Goal: Task Accomplishment & Management: Manage account settings

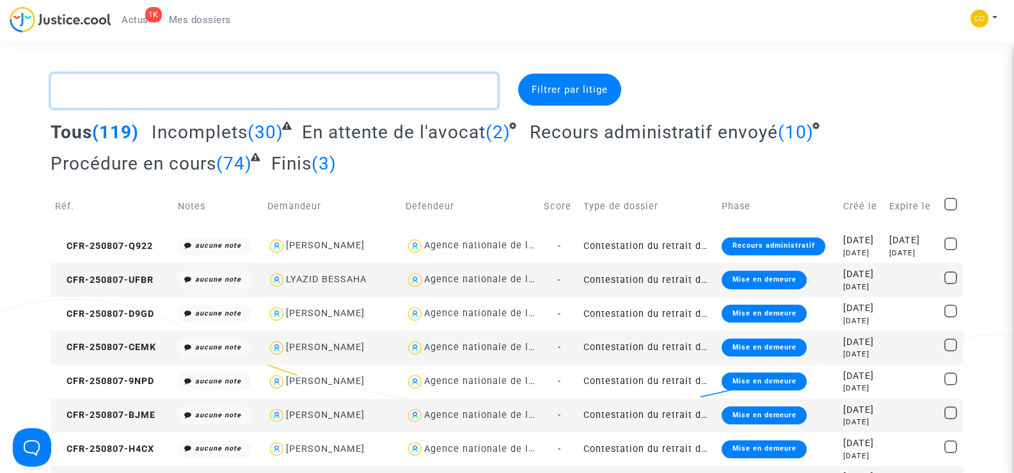
click at [88, 96] on textarea at bounding box center [274, 91] width 447 height 35
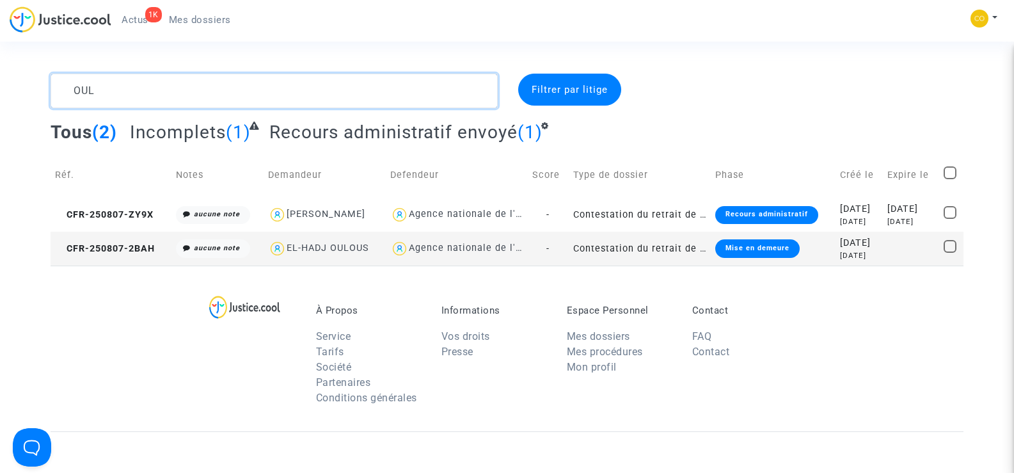
type textarea "OUL"
click at [148, 243] on copy "CFR-250807-2BAH" at bounding box center [105, 248] width 100 height 11
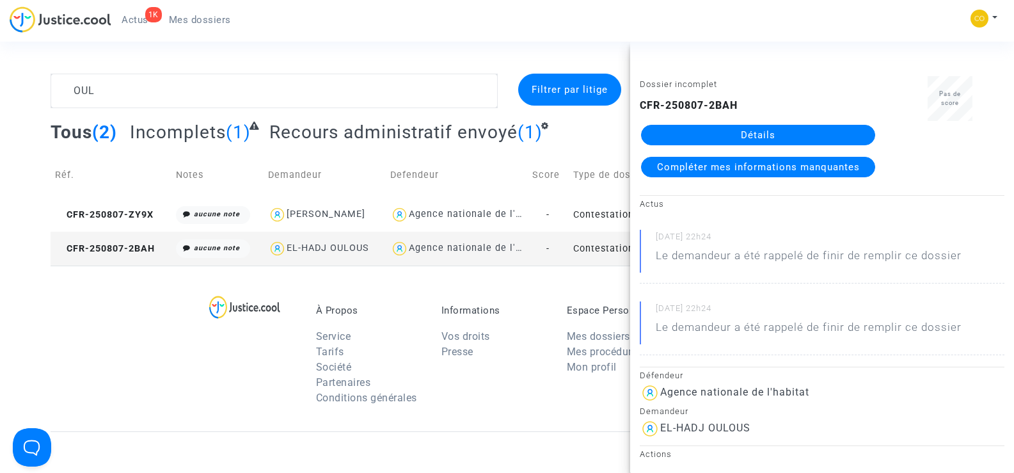
click at [760, 133] on link "Détails" at bounding box center [758, 135] width 234 height 20
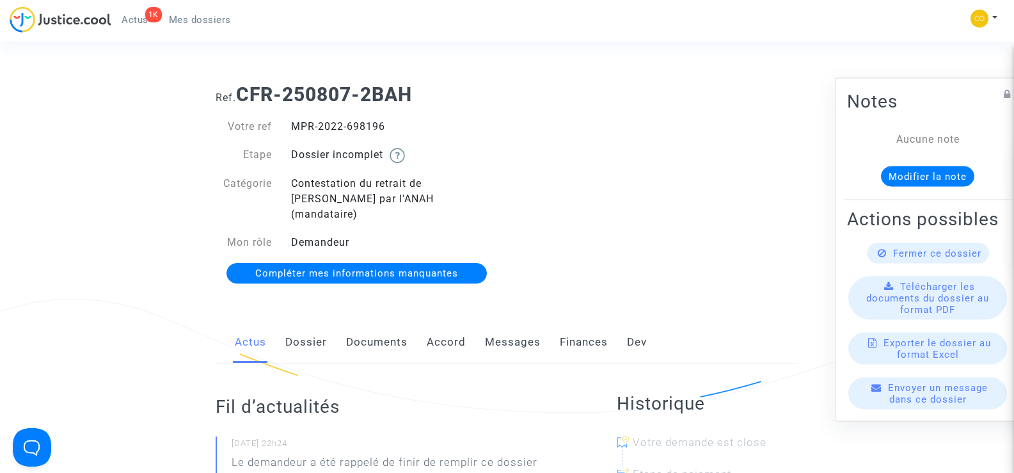
drag, startPoint x: 381, startPoint y: 322, endPoint x: 521, endPoint y: 278, distance: 147.5
click at [381, 322] on link "Documents" at bounding box center [376, 342] width 61 height 42
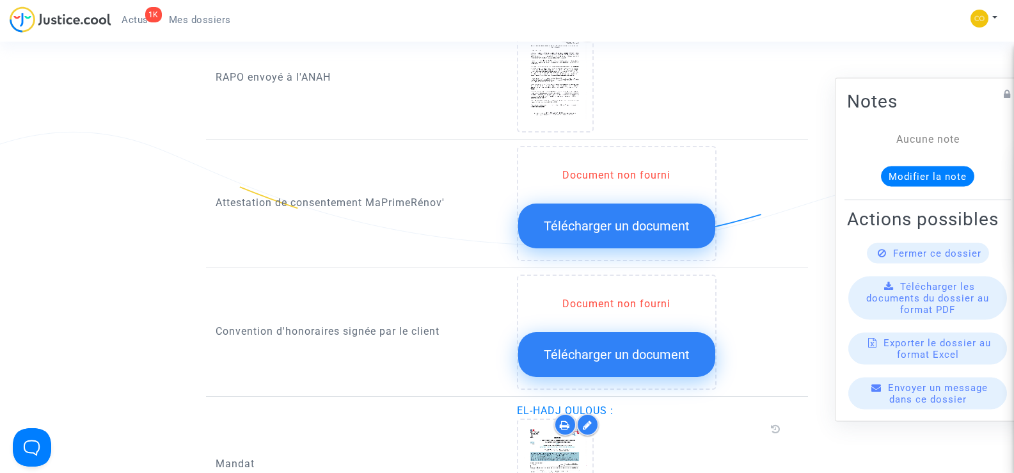
scroll to position [1407, 0]
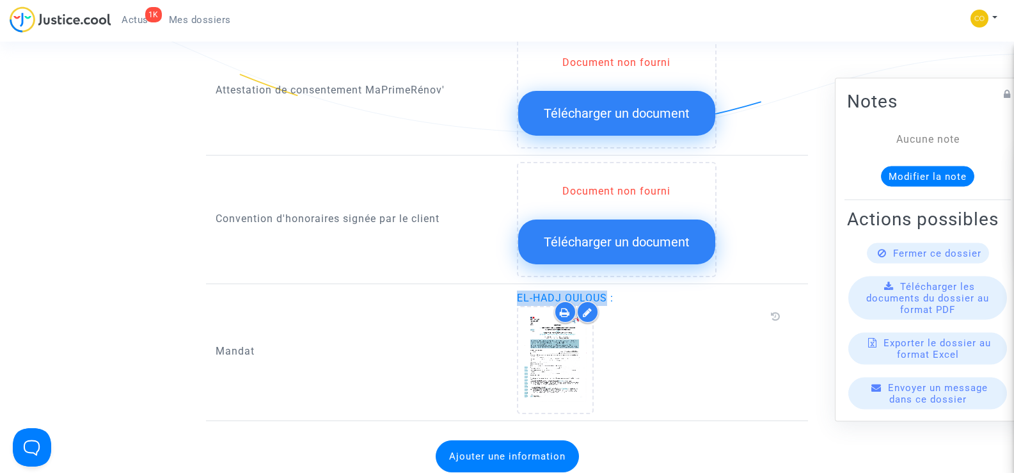
drag, startPoint x: 607, startPoint y: 282, endPoint x: 511, endPoint y: 272, distance: 96.5
copy span "EL-HADJ OULOUS"
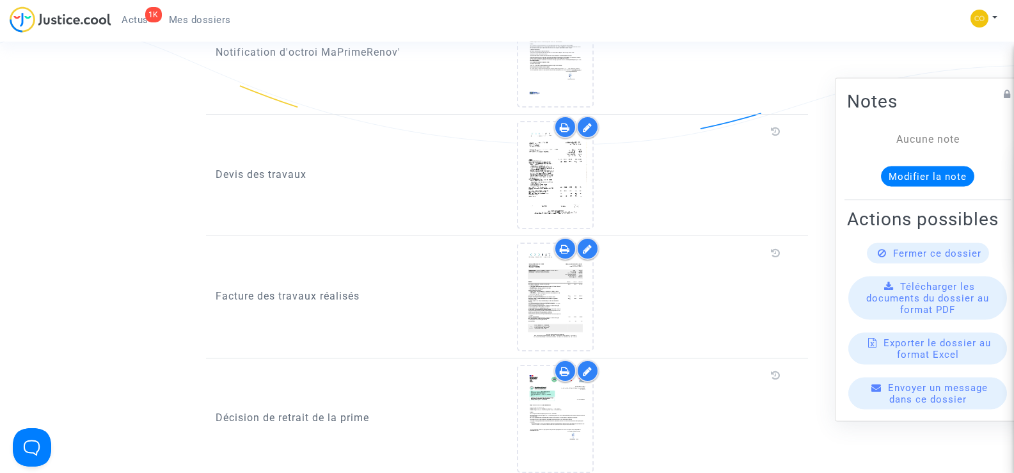
scroll to position [832, 0]
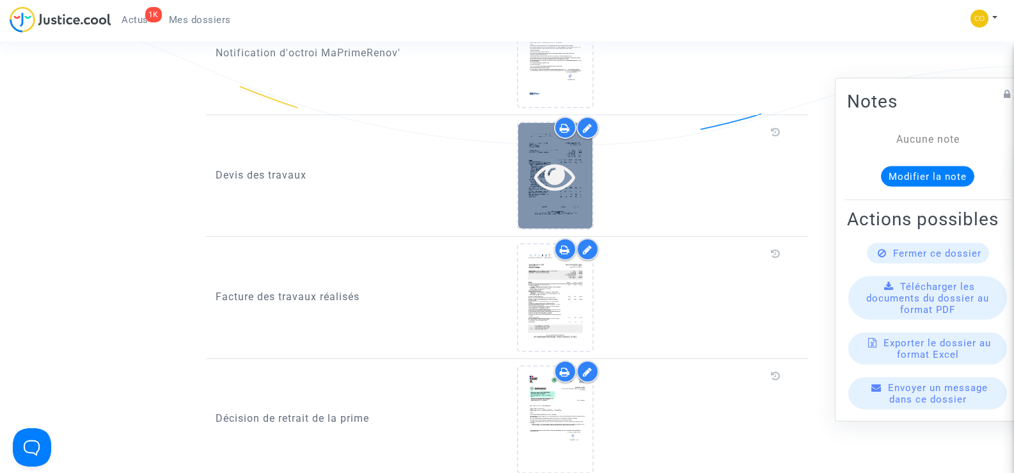
click at [543, 175] on icon at bounding box center [555, 175] width 42 height 41
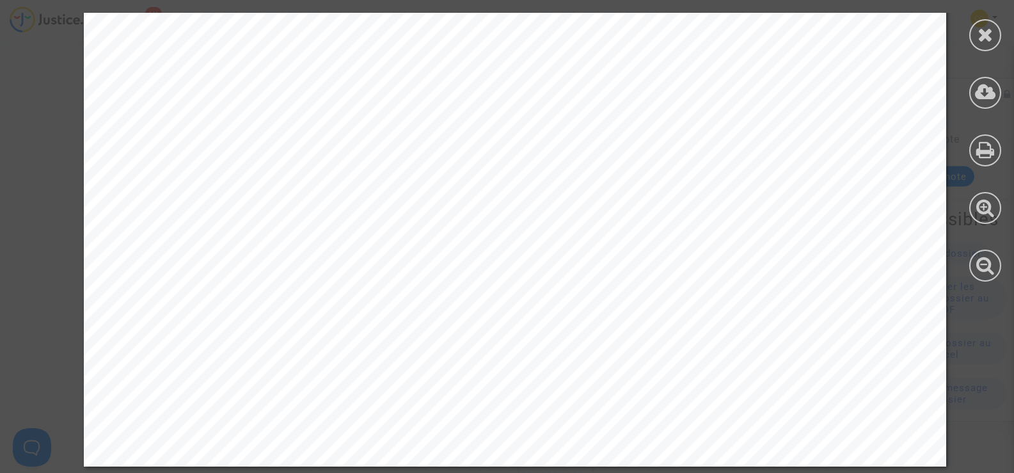
scroll to position [6912, 0]
click at [988, 34] on icon at bounding box center [986, 34] width 16 height 19
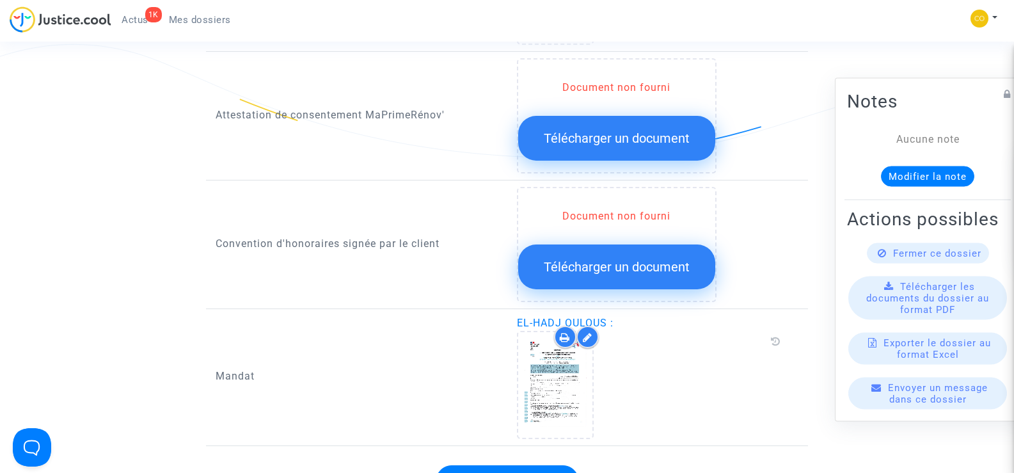
scroll to position [1535, 0]
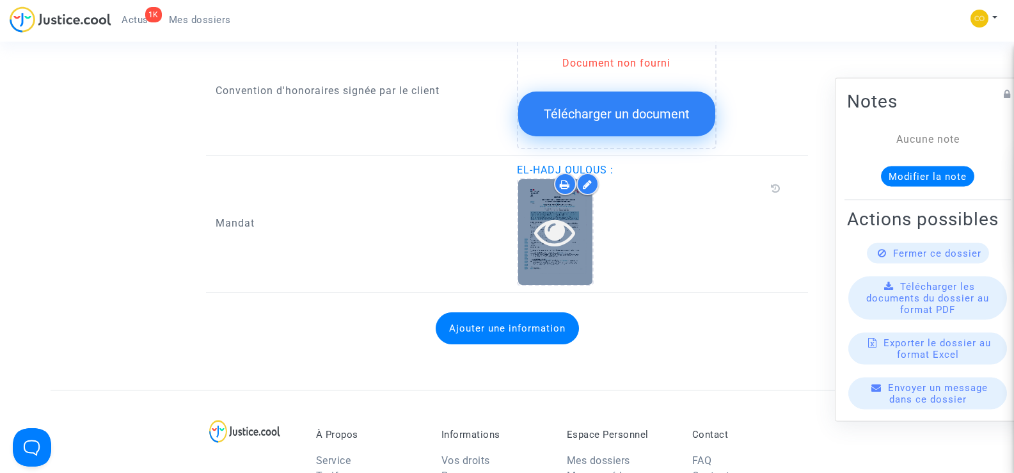
click at [557, 228] on icon at bounding box center [555, 231] width 42 height 41
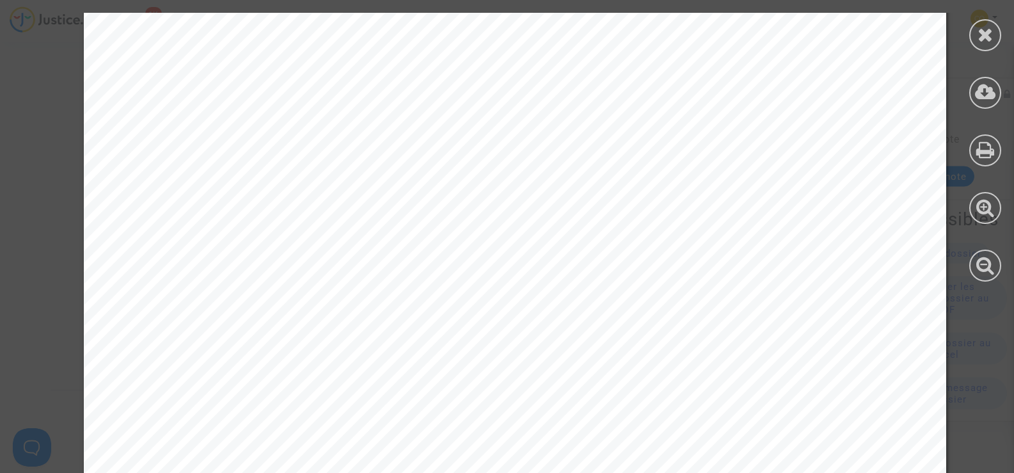
scroll to position [2002, 0]
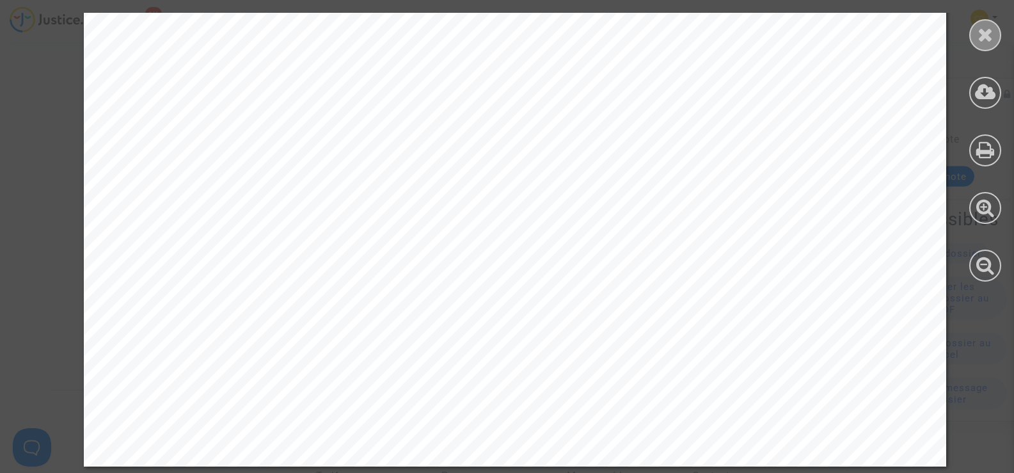
click at [986, 32] on icon at bounding box center [986, 34] width 16 height 19
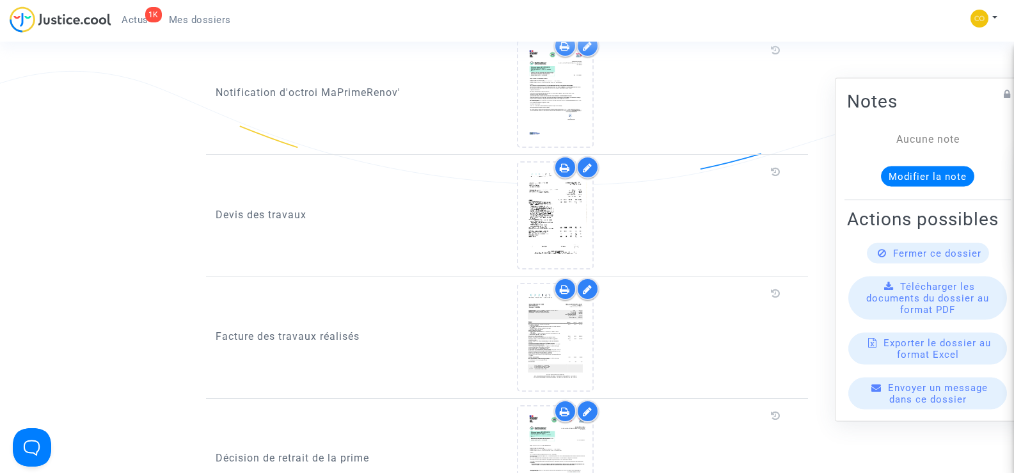
scroll to position [768, 0]
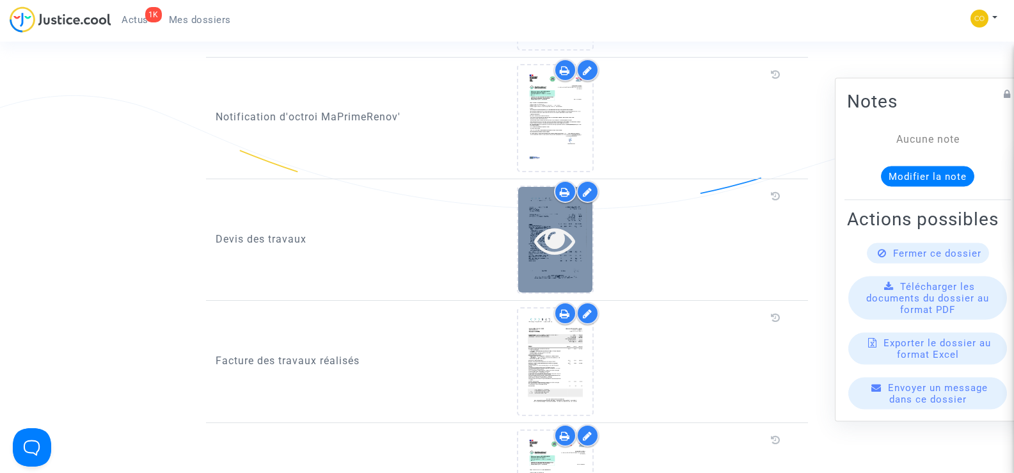
click at [547, 237] on icon at bounding box center [555, 239] width 42 height 41
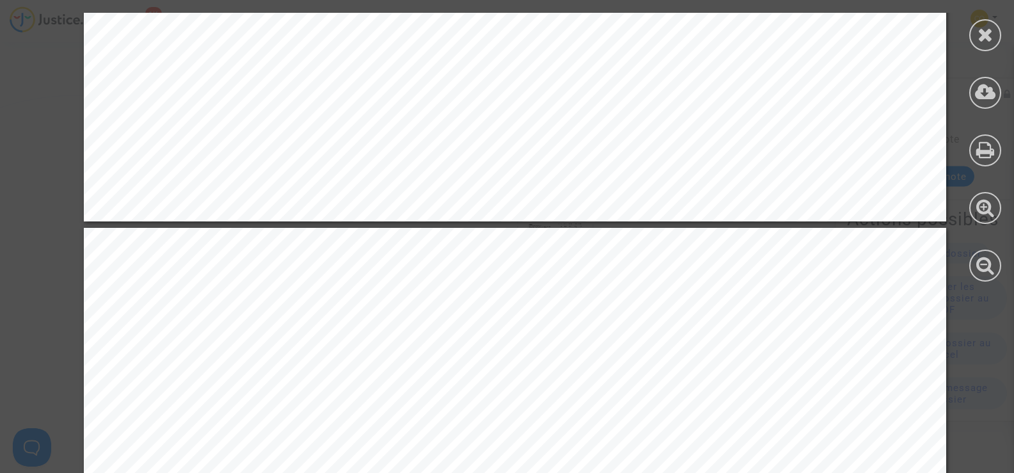
scroll to position [2047, 0]
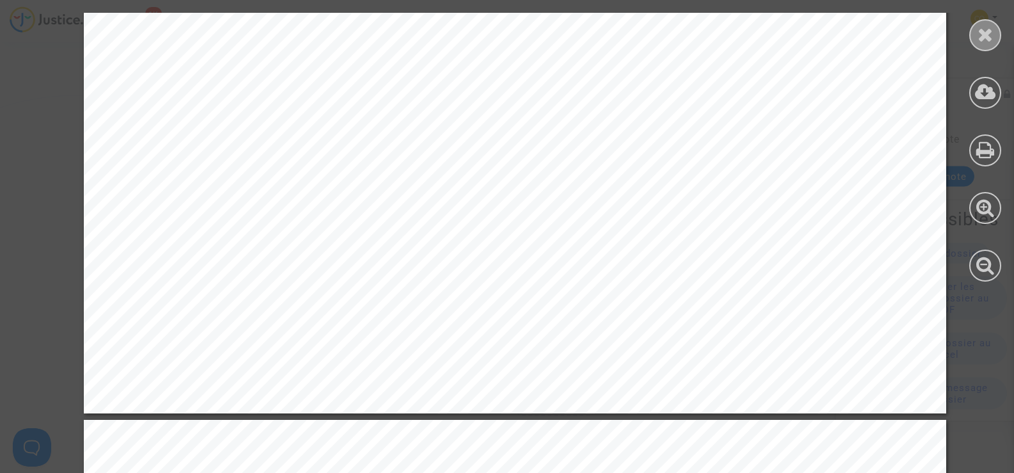
click at [988, 34] on icon at bounding box center [986, 34] width 16 height 19
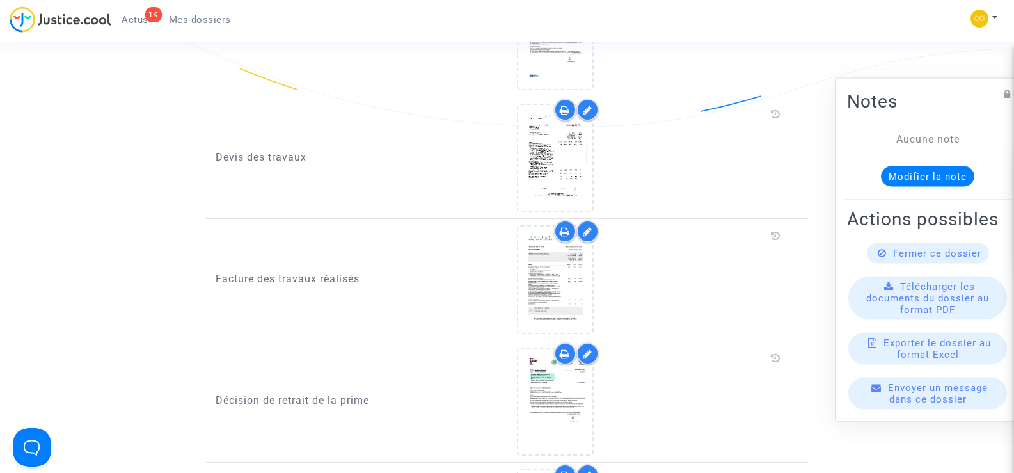
scroll to position [832, 0]
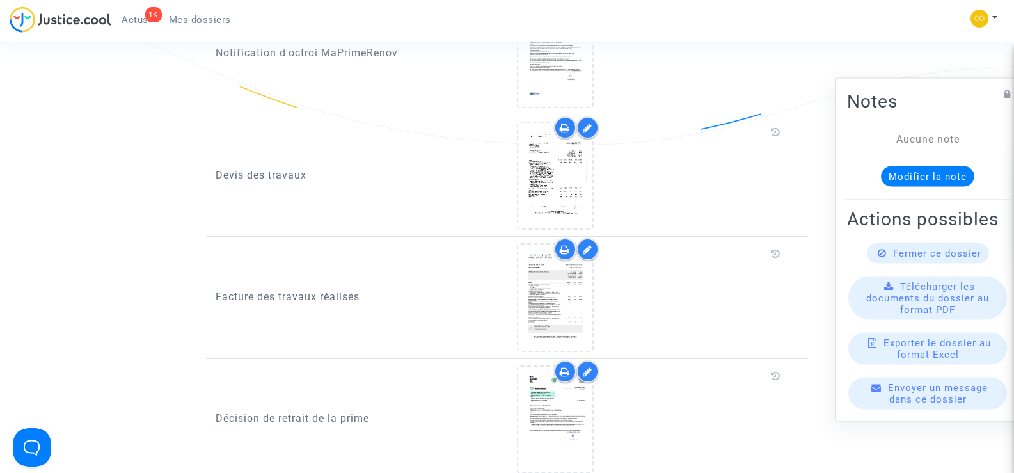
click at [585, 118] on div at bounding box center [587, 127] width 22 height 22
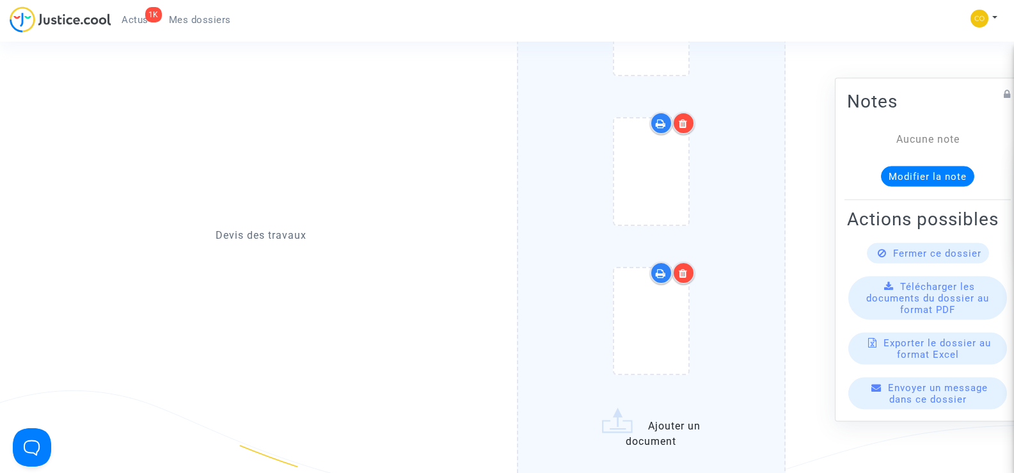
scroll to position [1152, 0]
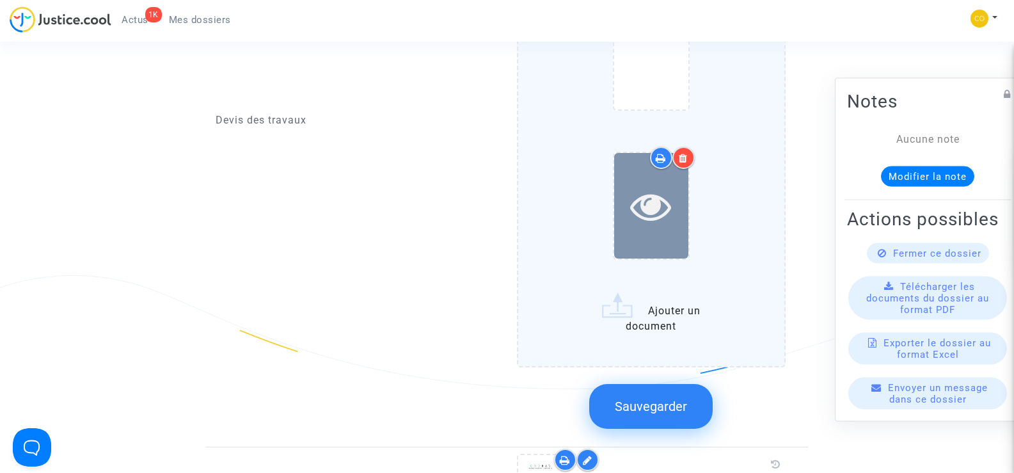
click at [671, 200] on icon at bounding box center [651, 206] width 42 height 41
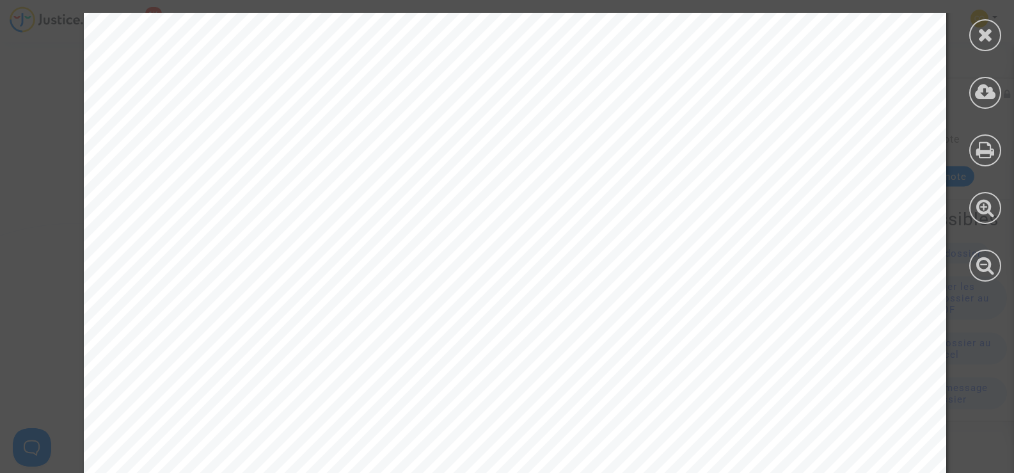
scroll to position [2004, 0]
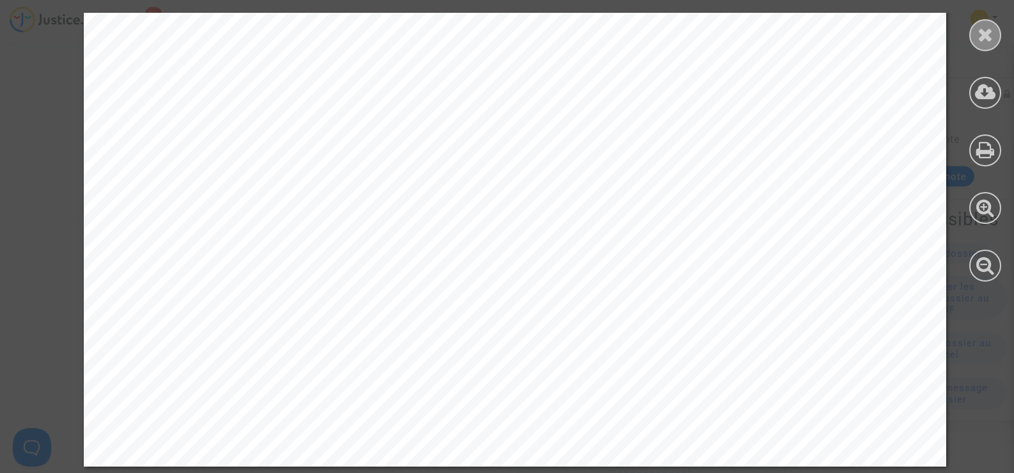
click at [993, 24] on div at bounding box center [985, 35] width 32 height 32
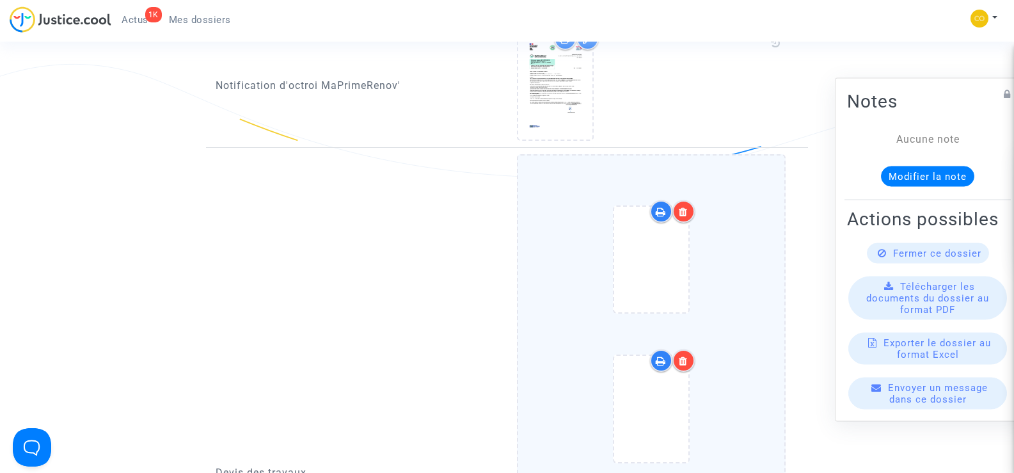
scroll to position [896, 0]
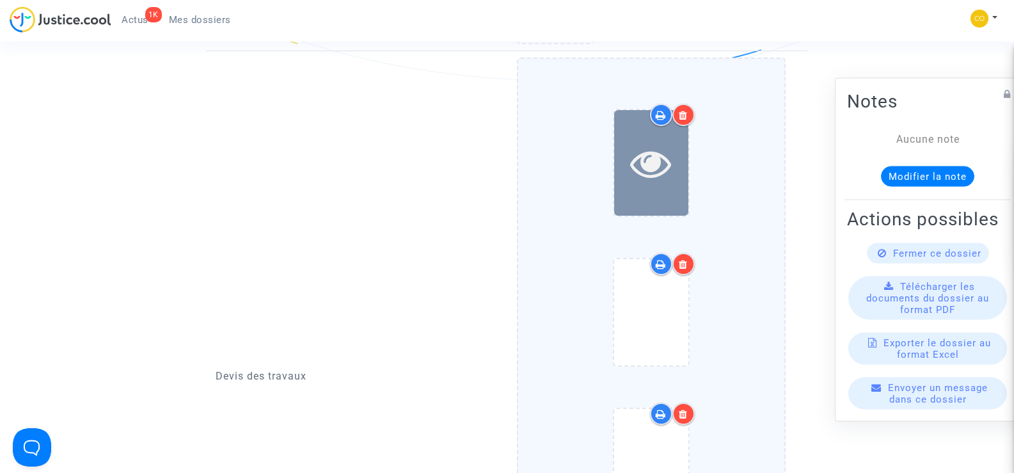
click at [668, 166] on icon at bounding box center [651, 163] width 42 height 41
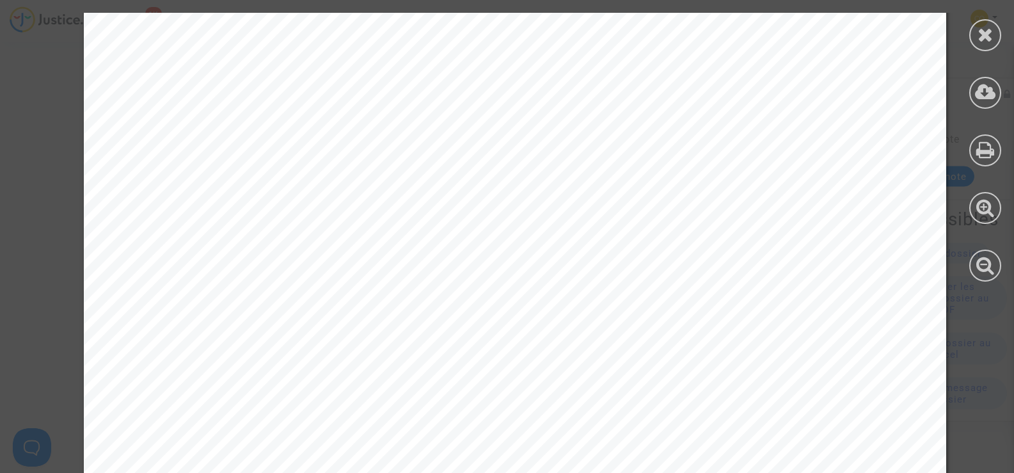
scroll to position [2004, 0]
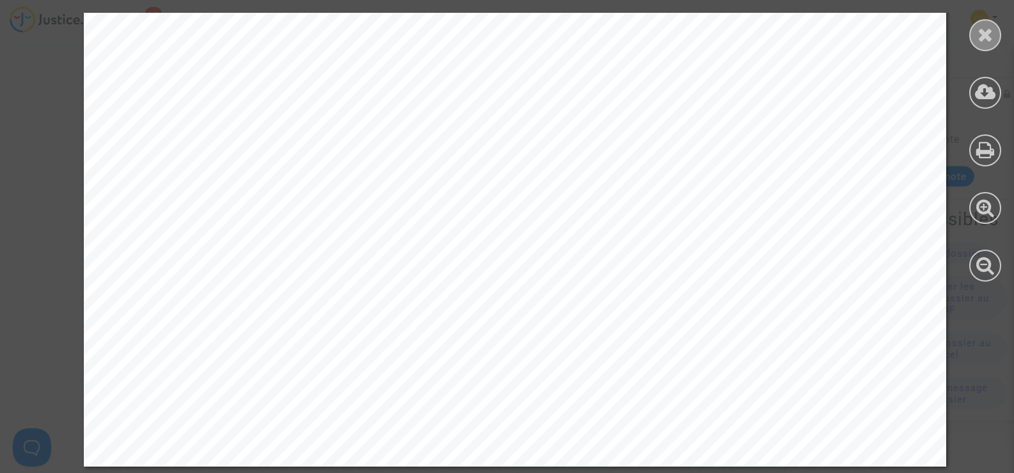
click at [981, 24] on div at bounding box center [985, 35] width 32 height 32
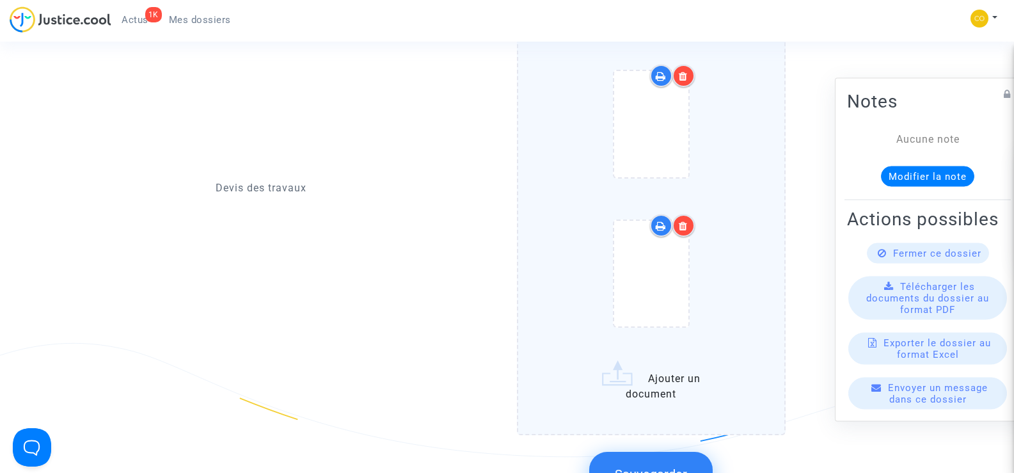
scroll to position [1088, 0]
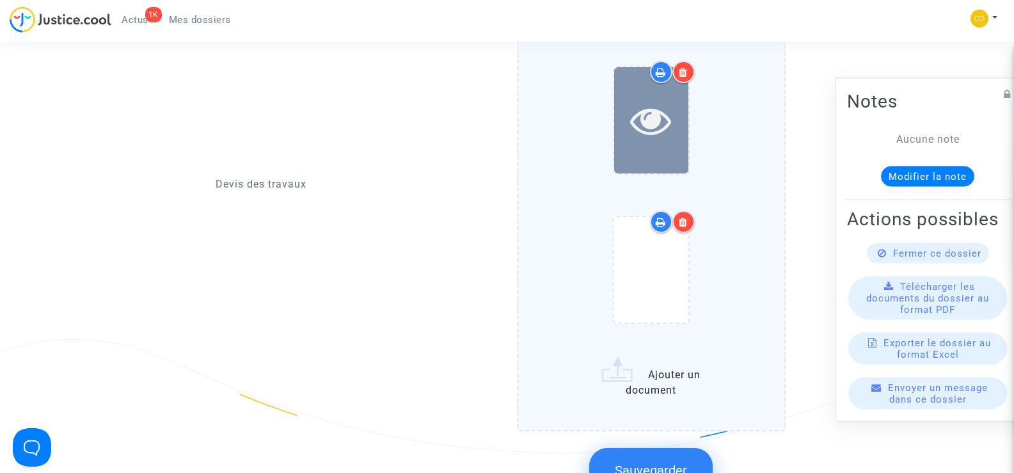
click at [654, 112] on icon at bounding box center [651, 120] width 42 height 41
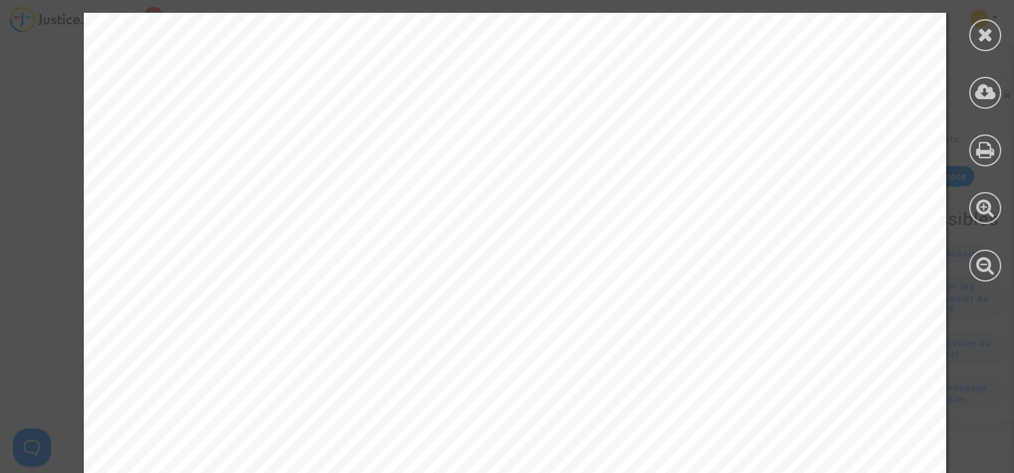
scroll to position [2004, 0]
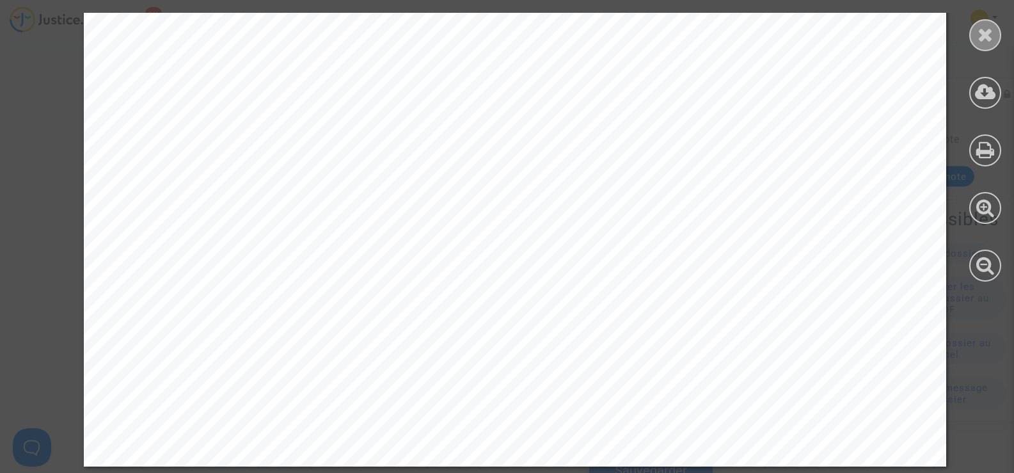
click at [988, 31] on icon at bounding box center [986, 34] width 16 height 19
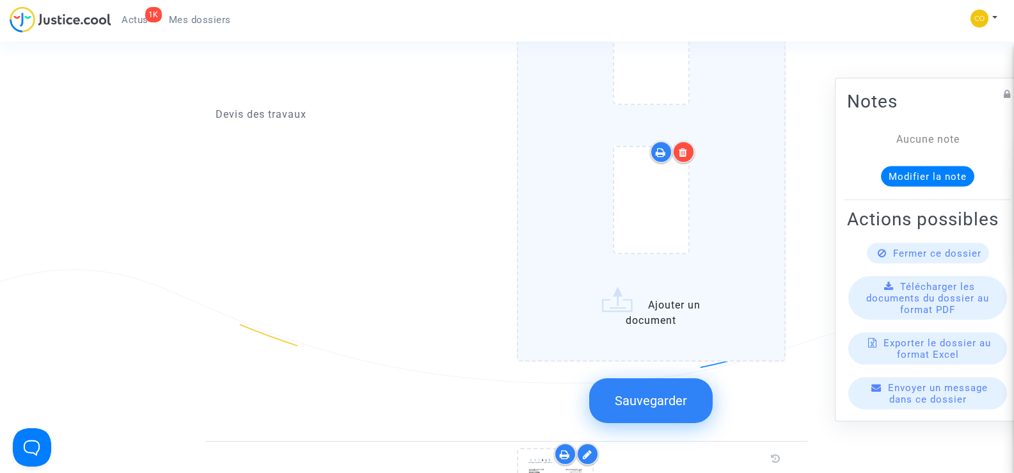
scroll to position [1280, 0]
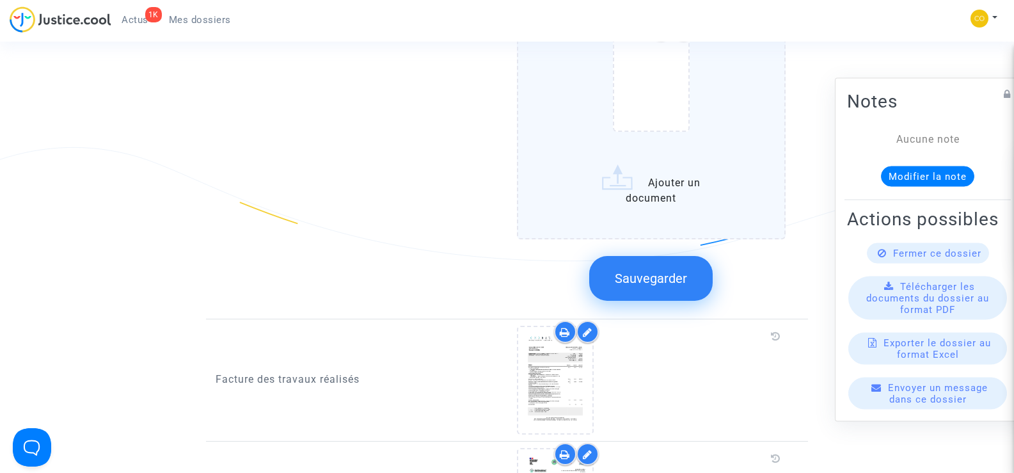
click at [0, 0] on input "Ajouter un document" at bounding box center [0, 0] width 0 height 0
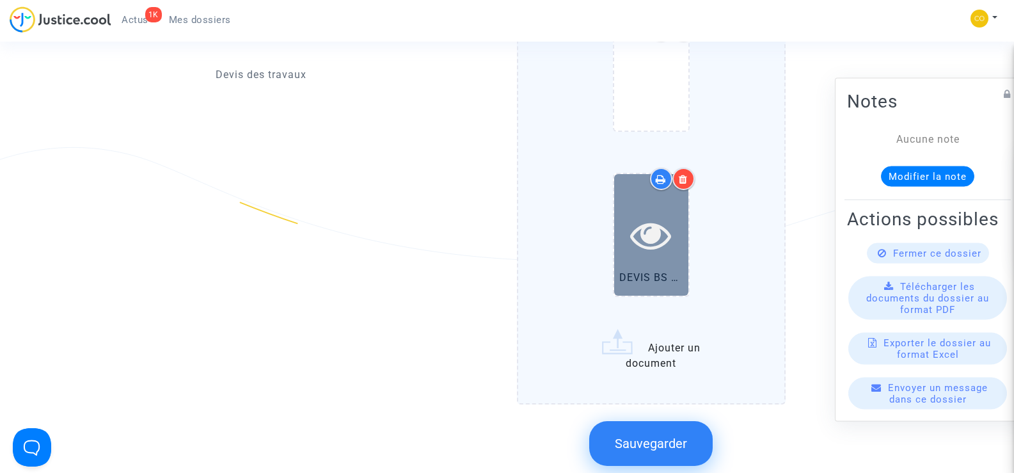
click at [649, 220] on icon at bounding box center [651, 234] width 42 height 41
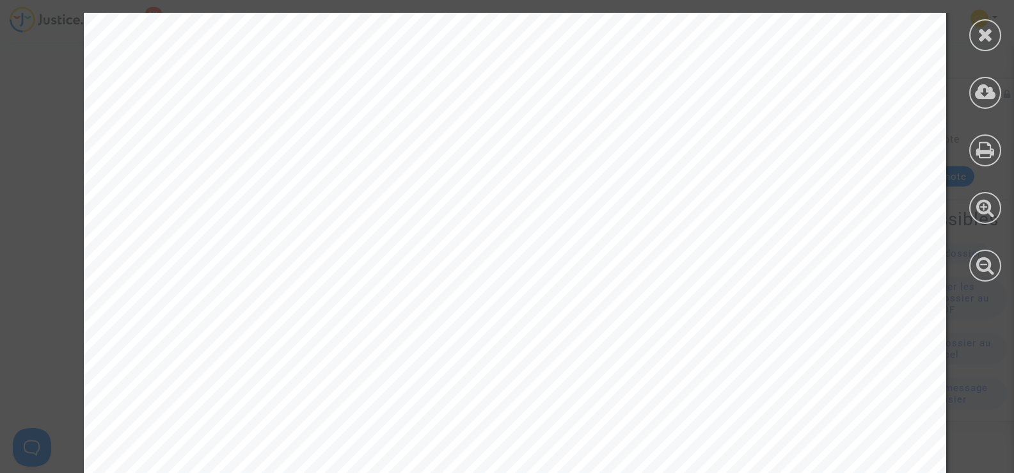
scroll to position [2004, 0]
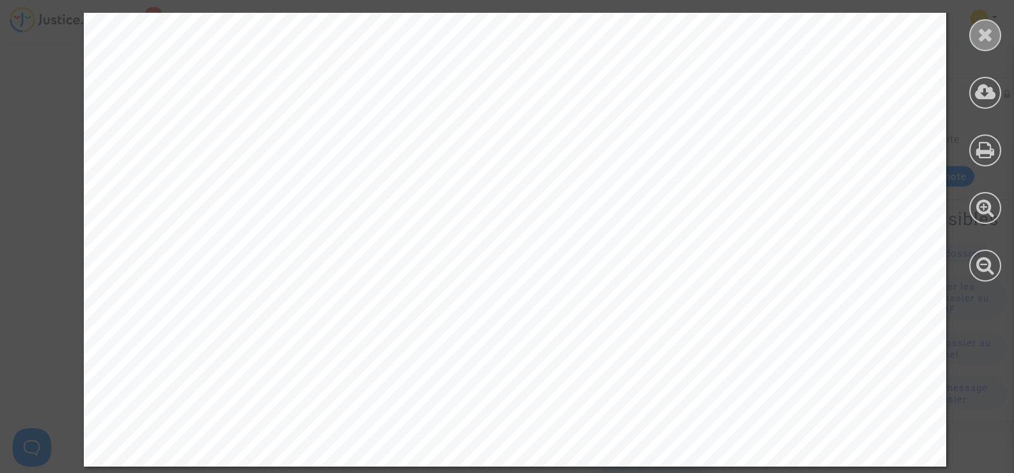
click at [975, 33] on div at bounding box center [985, 35] width 32 height 32
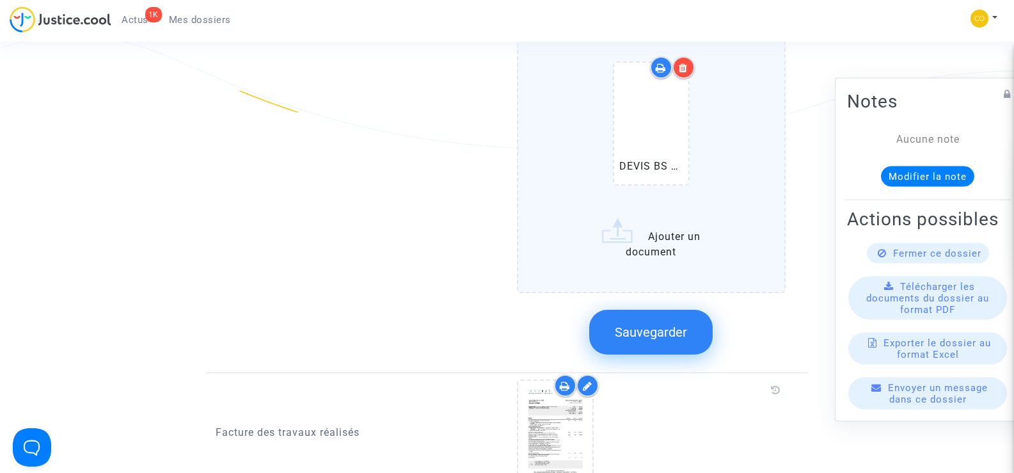
scroll to position [1407, 0]
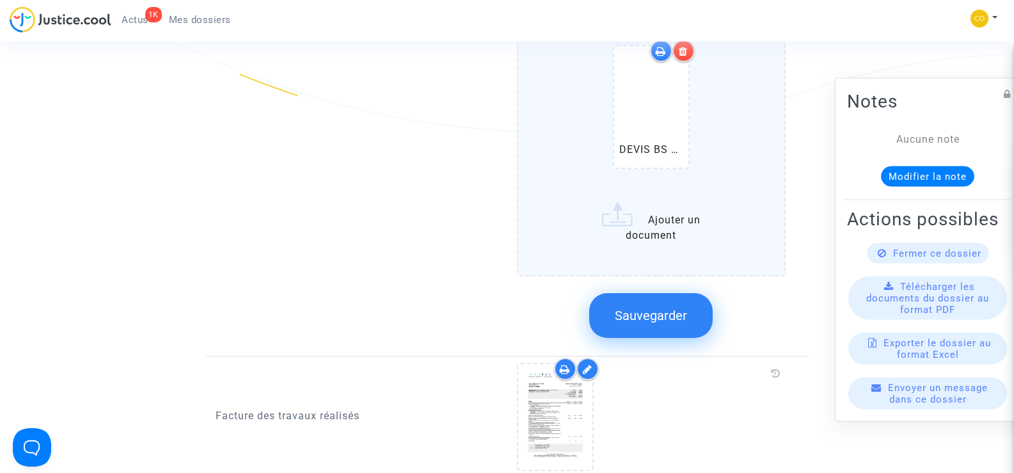
click at [696, 306] on button "Sauvegarder" at bounding box center [650, 315] width 123 height 45
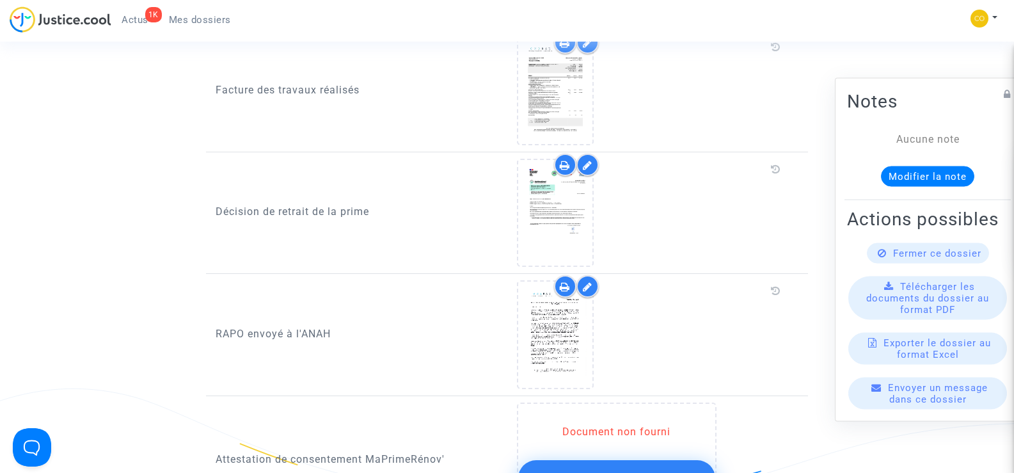
scroll to position [1024, 0]
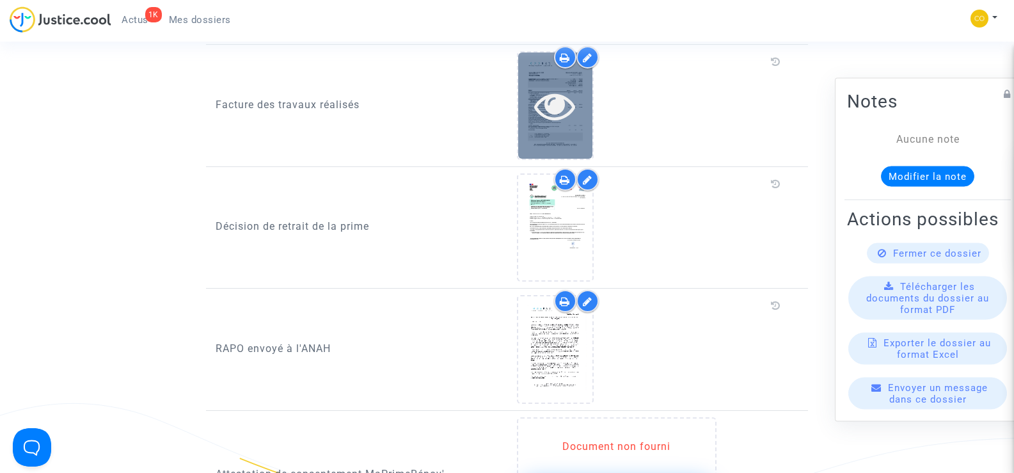
click at [583, 96] on div at bounding box center [555, 105] width 74 height 41
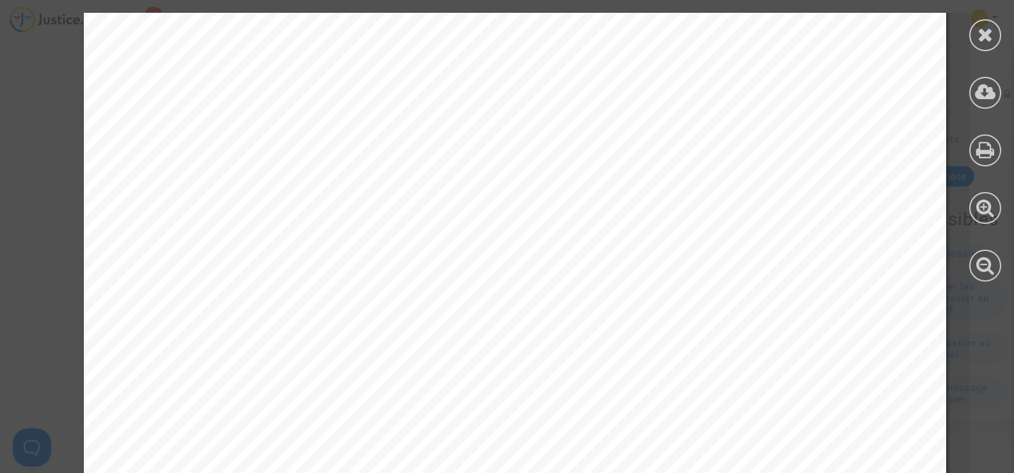
scroll to position [5258, 0]
click at [983, 25] on icon at bounding box center [986, 34] width 16 height 19
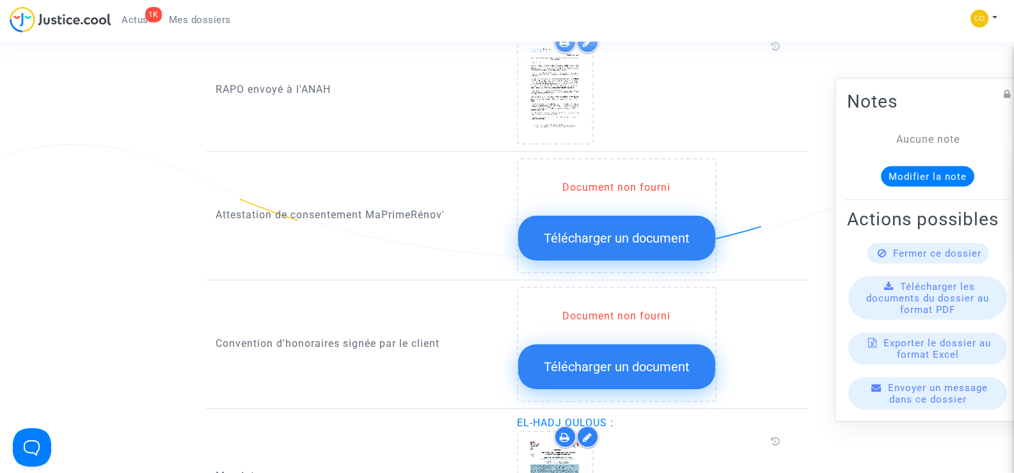
scroll to position [1280, 0]
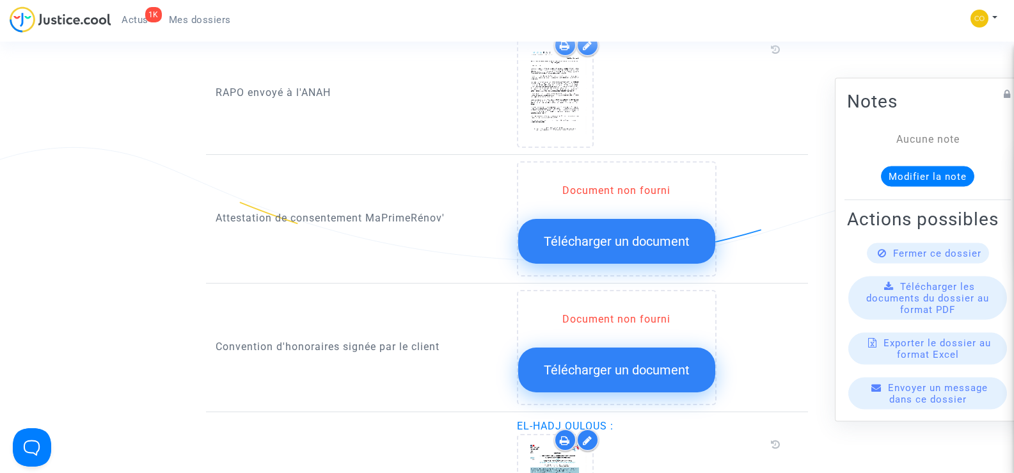
click at [194, 13] on link "Mes dossiers" at bounding box center [200, 19] width 83 height 19
